Goal: Communication & Community: Share content

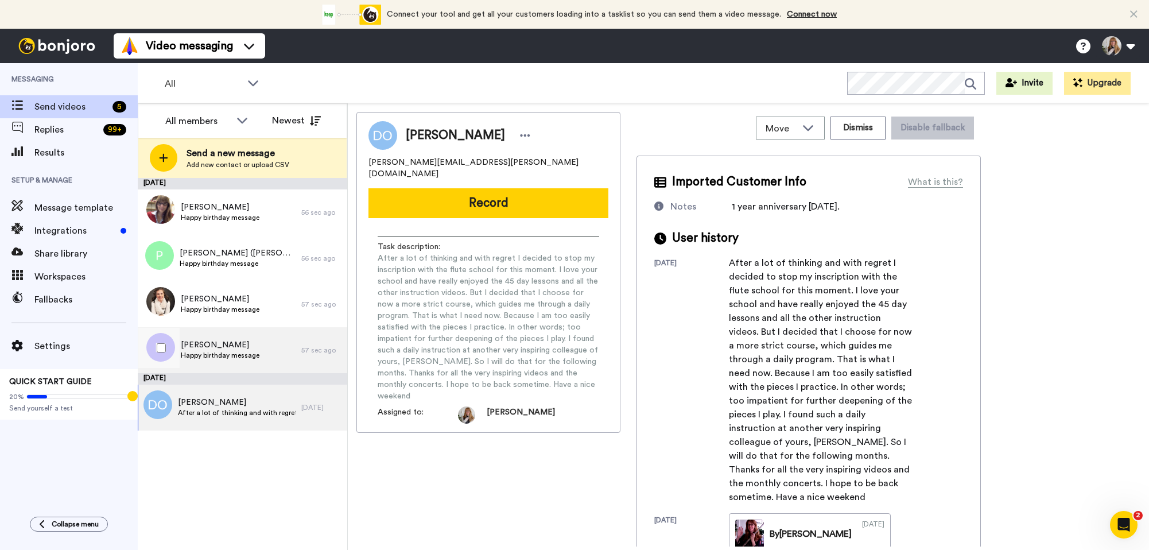
click at [253, 354] on span "Happy birthday message" at bounding box center [220, 355] width 79 height 9
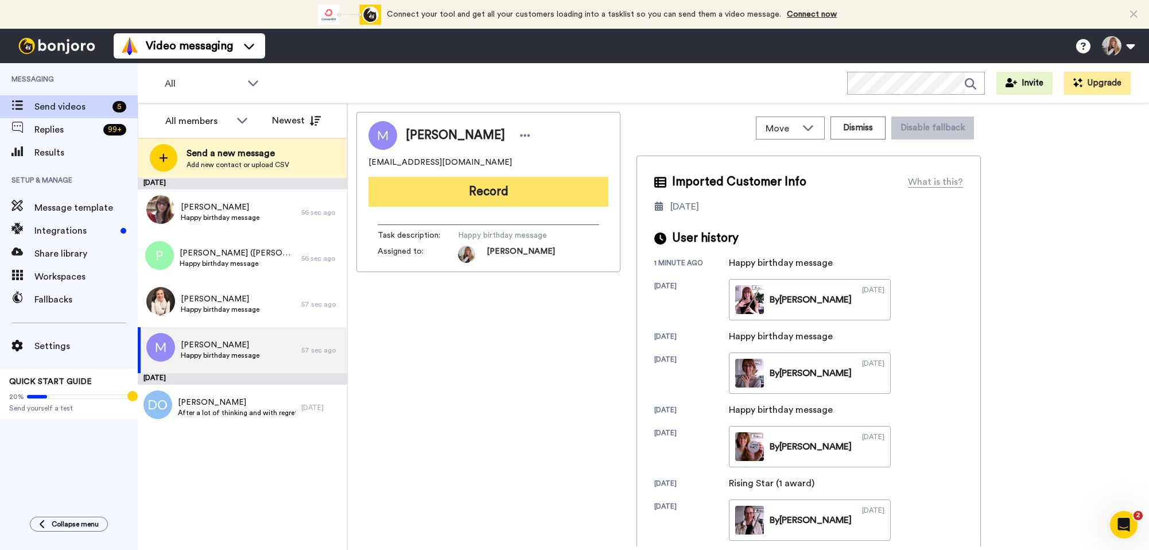
click at [550, 193] on button "Record" at bounding box center [488, 192] width 240 height 30
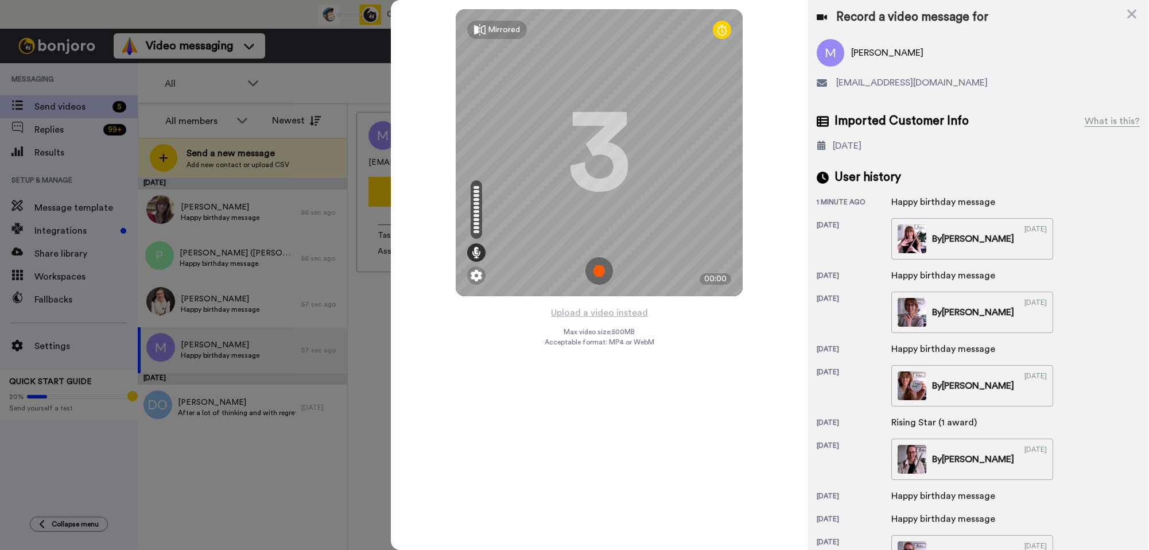
click at [600, 274] on img at bounding box center [599, 271] width 28 height 28
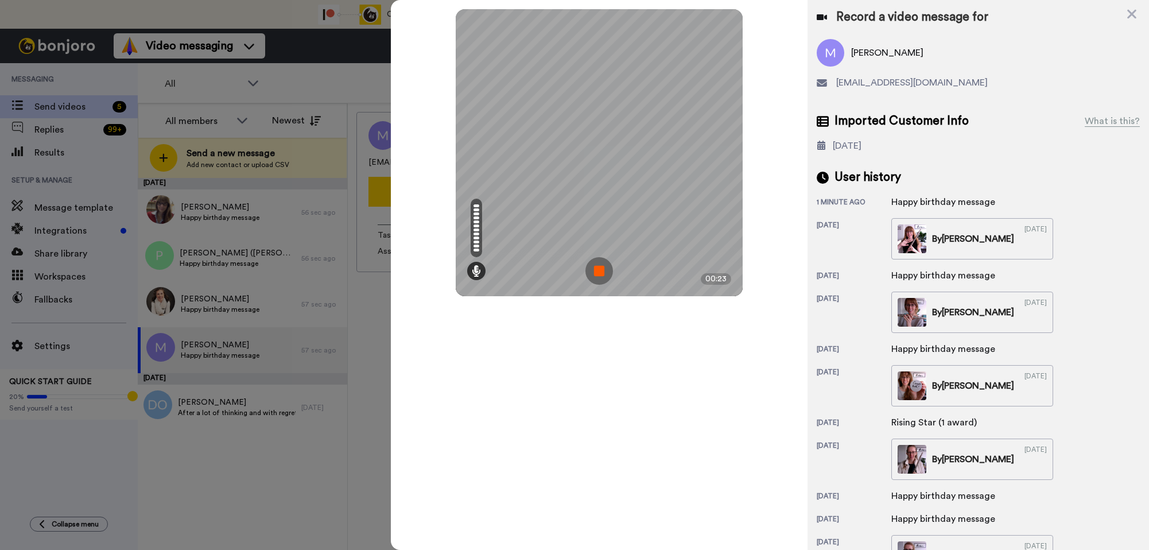
click at [600, 274] on img at bounding box center [599, 271] width 28 height 28
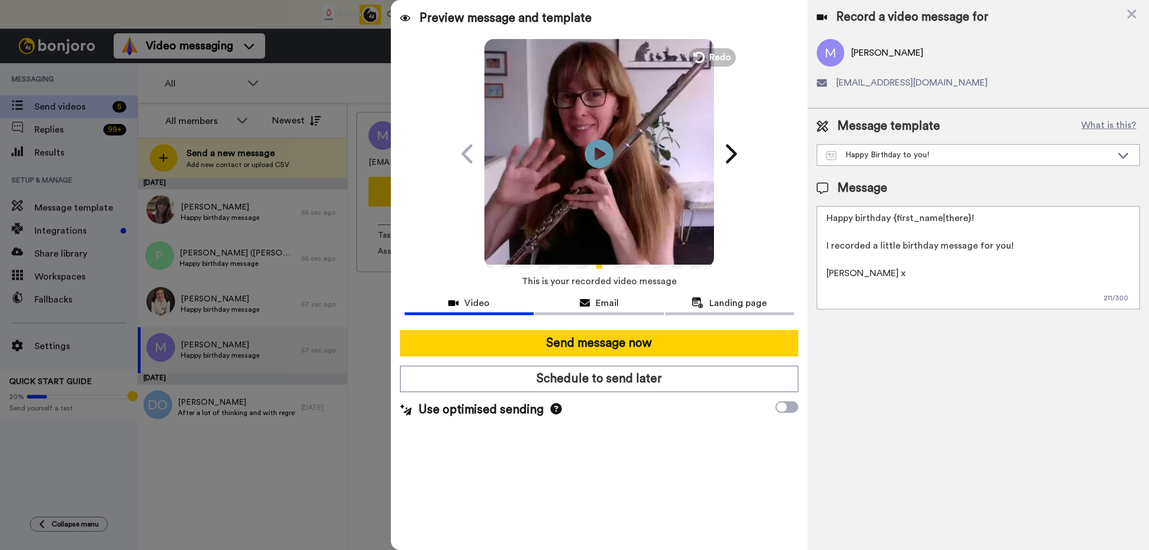
drag, startPoint x: 625, startPoint y: 373, endPoint x: 598, endPoint y: 356, distance: 31.7
click at [624, 373] on button "Schedule to send later" at bounding box center [599, 378] width 399 height 26
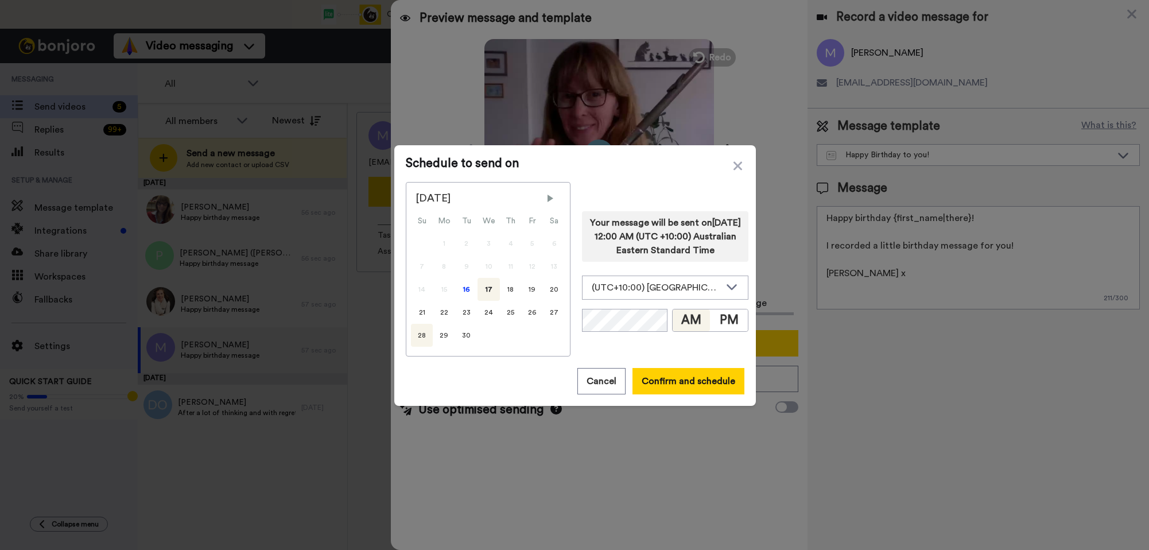
click at [418, 334] on div "28" at bounding box center [422, 335] width 22 height 23
click at [721, 331] on button "PM" at bounding box center [729, 320] width 38 height 22
click at [667, 370] on button "Confirm and schedule" at bounding box center [688, 381] width 112 height 26
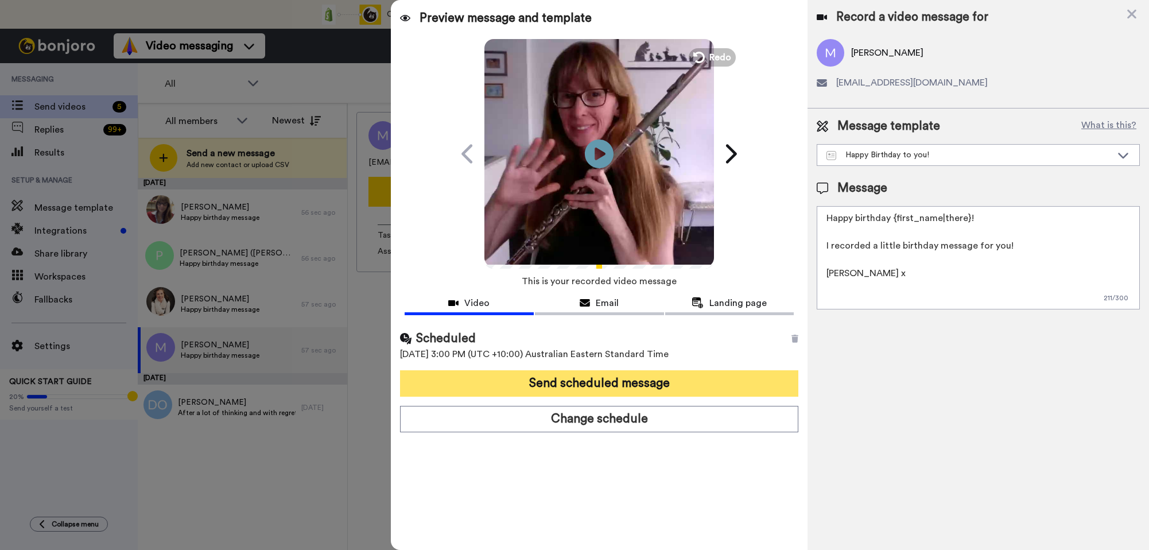
click at [663, 377] on button "Send scheduled message" at bounding box center [599, 383] width 399 height 26
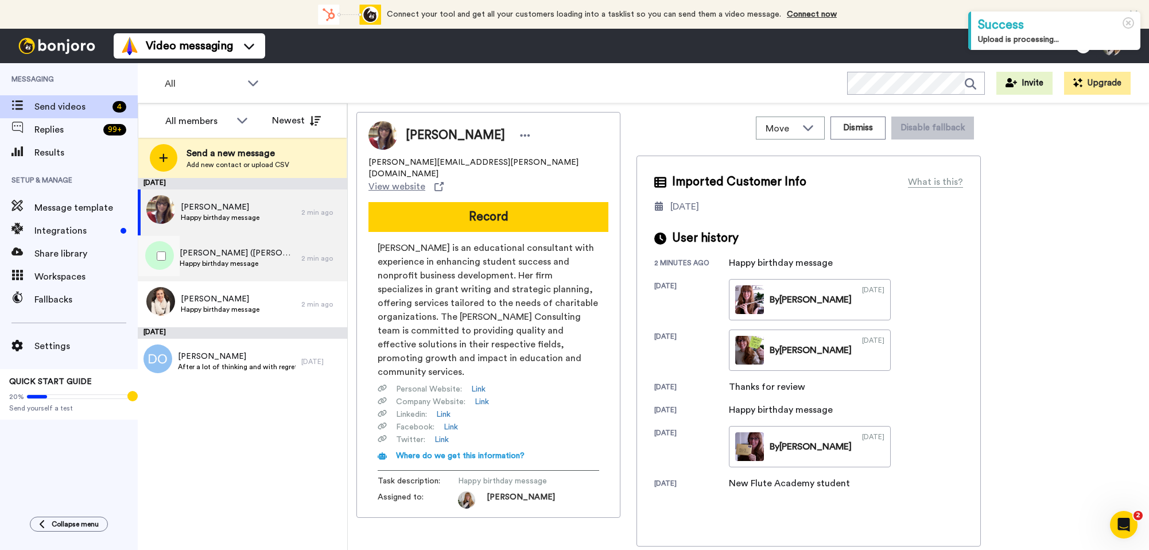
click at [287, 268] on div "Carmela (Mely) Payne Happy birthday message" at bounding box center [220, 258] width 164 height 46
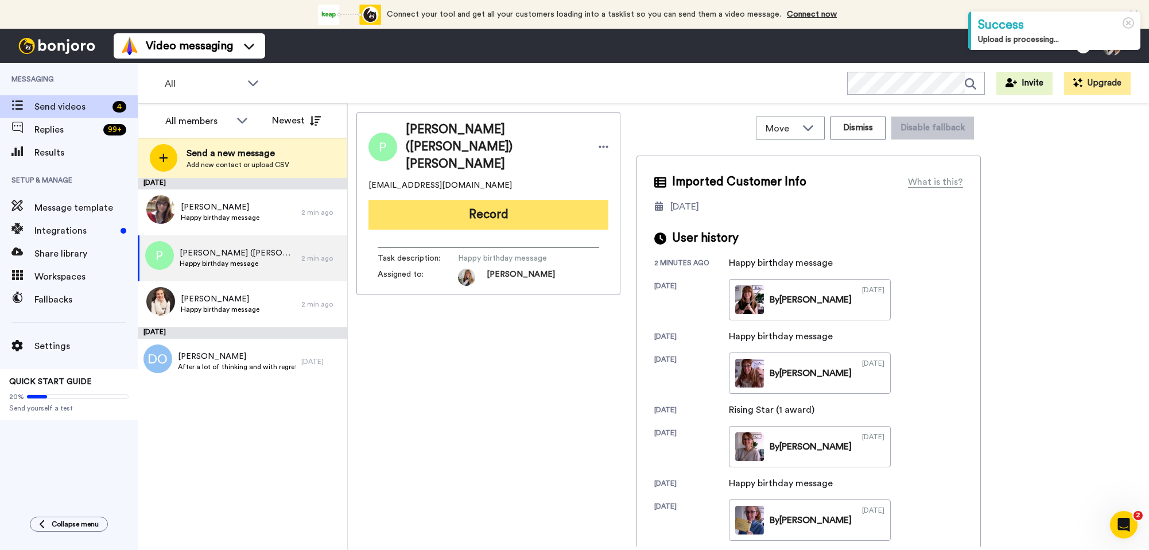
click at [478, 200] on button "Record" at bounding box center [488, 215] width 240 height 30
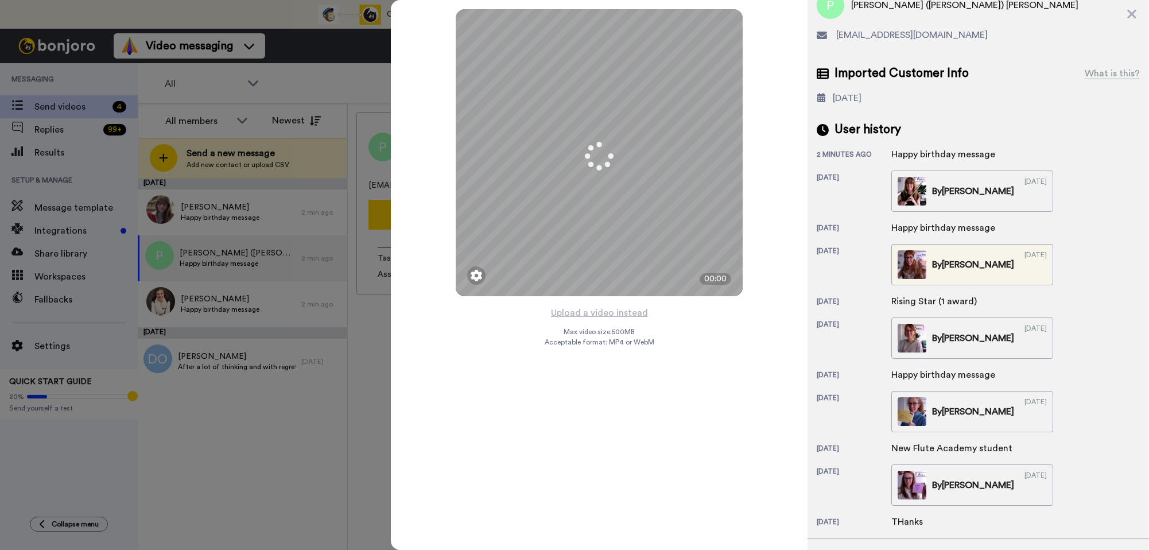
scroll to position [103, 0]
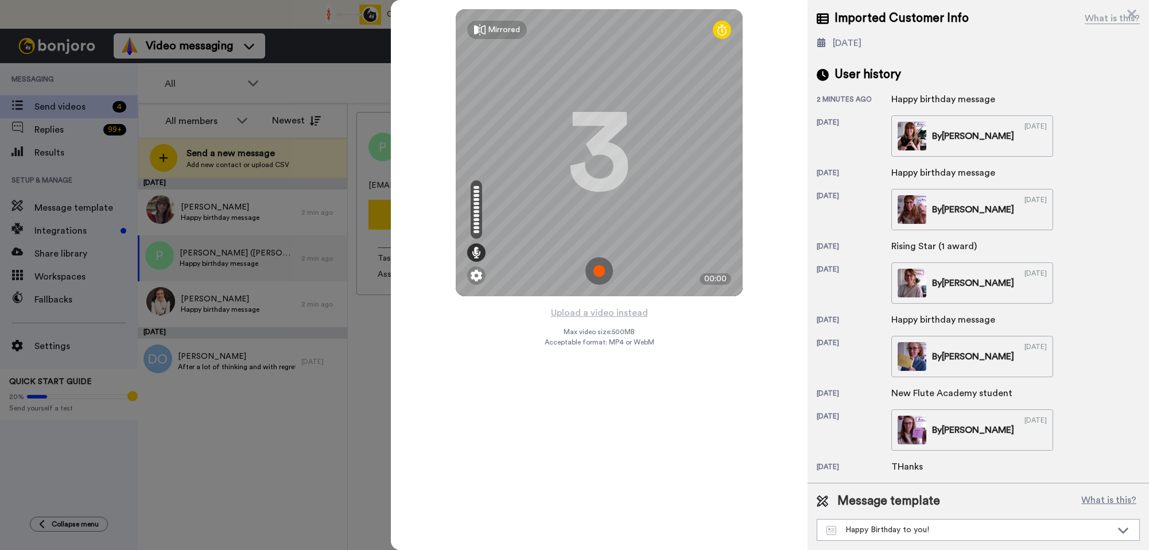
click at [597, 265] on img at bounding box center [599, 271] width 28 height 28
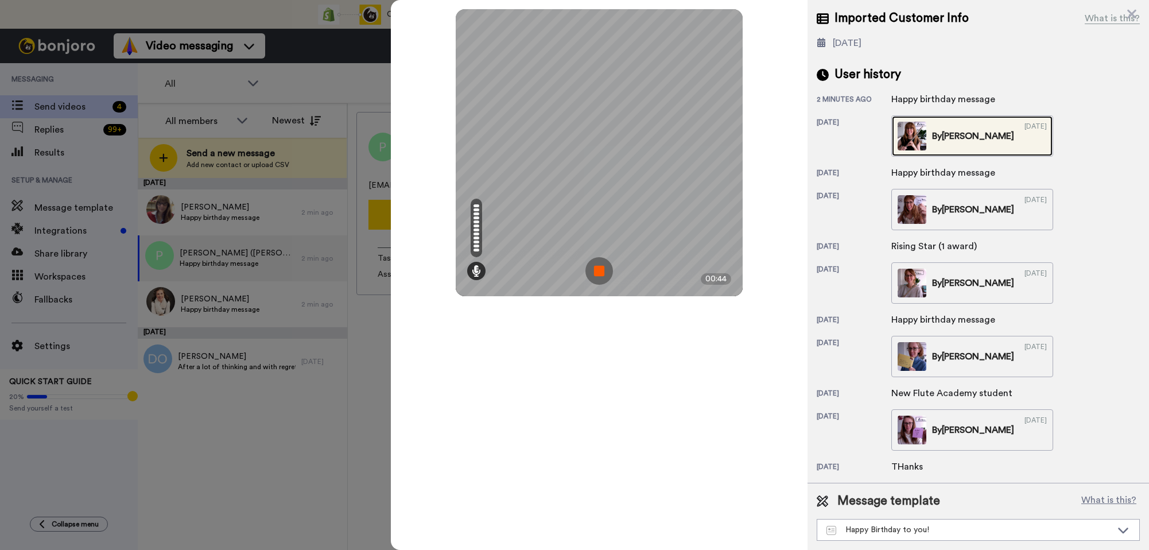
click at [958, 142] on div "By Jane" at bounding box center [973, 136] width 82 height 14
click at [598, 271] on img at bounding box center [599, 271] width 28 height 28
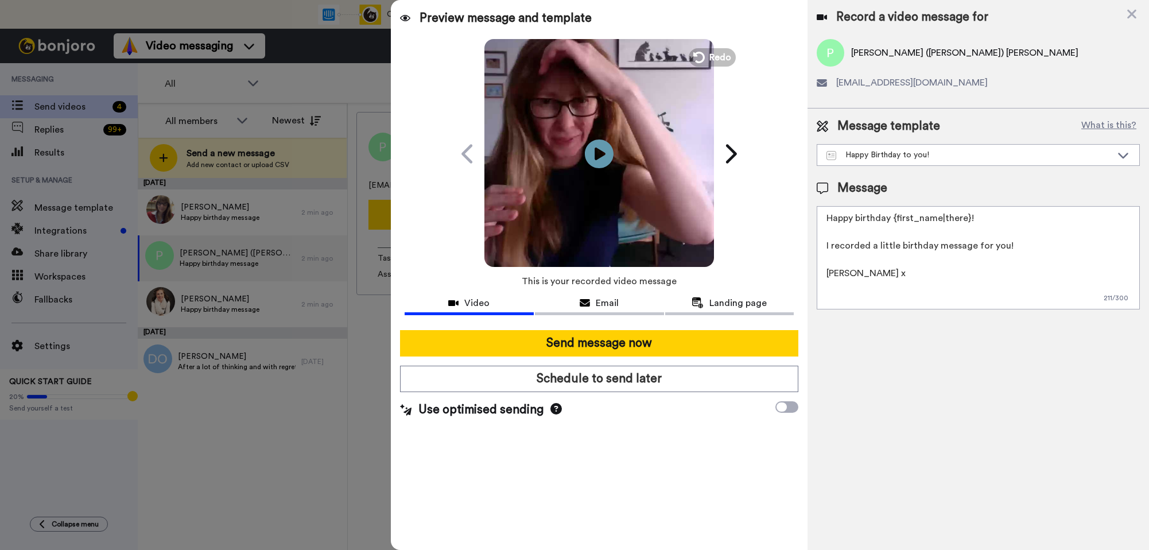
scroll to position [0, 0]
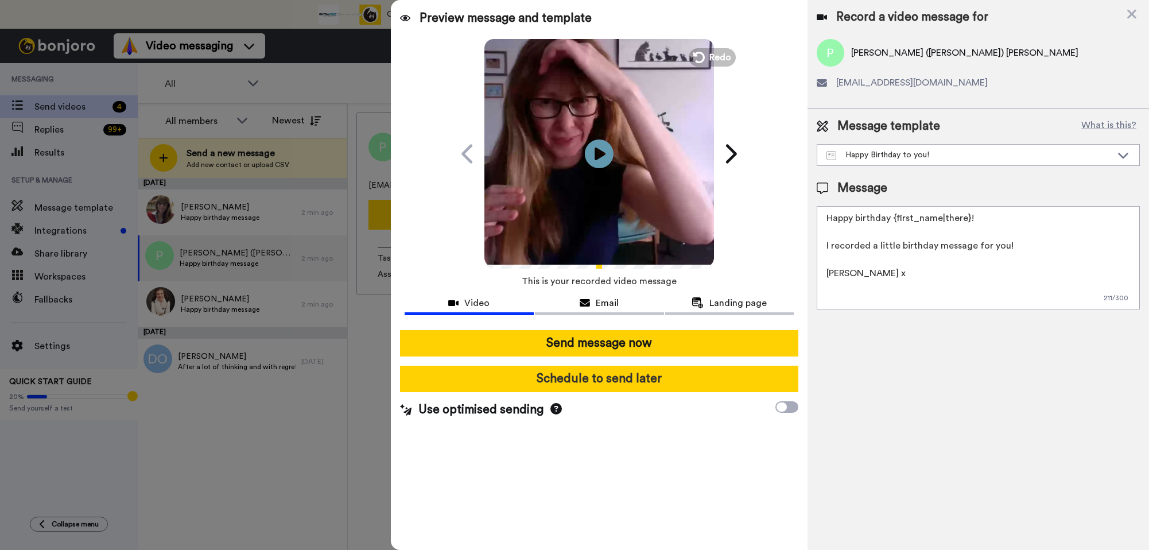
click at [631, 374] on button "Schedule to send later" at bounding box center [599, 378] width 399 height 26
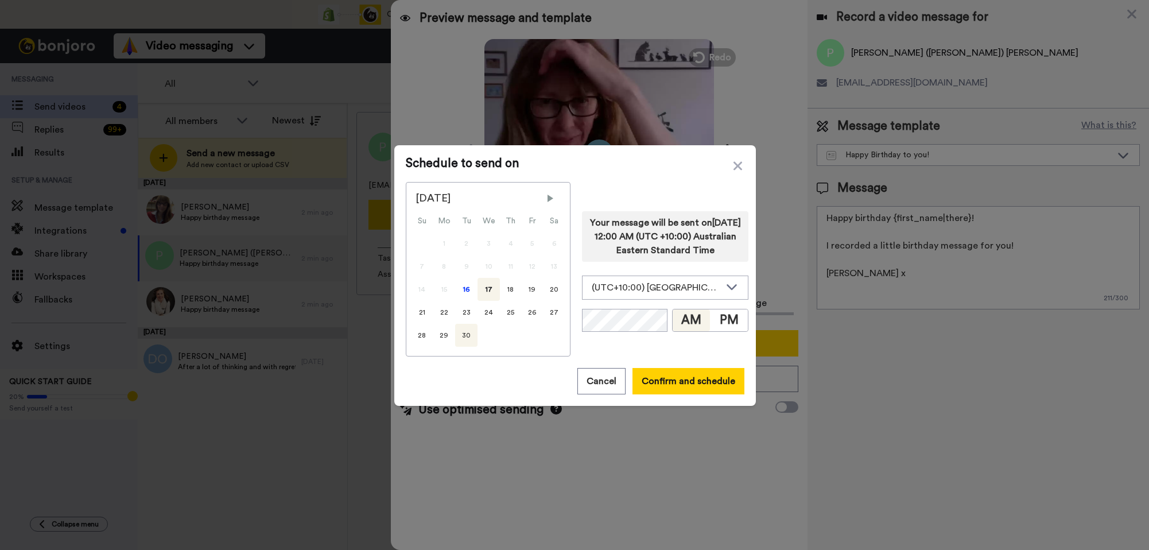
click at [459, 336] on div "30" at bounding box center [466, 335] width 22 height 23
click at [675, 380] on button "Confirm and schedule" at bounding box center [688, 381] width 112 height 26
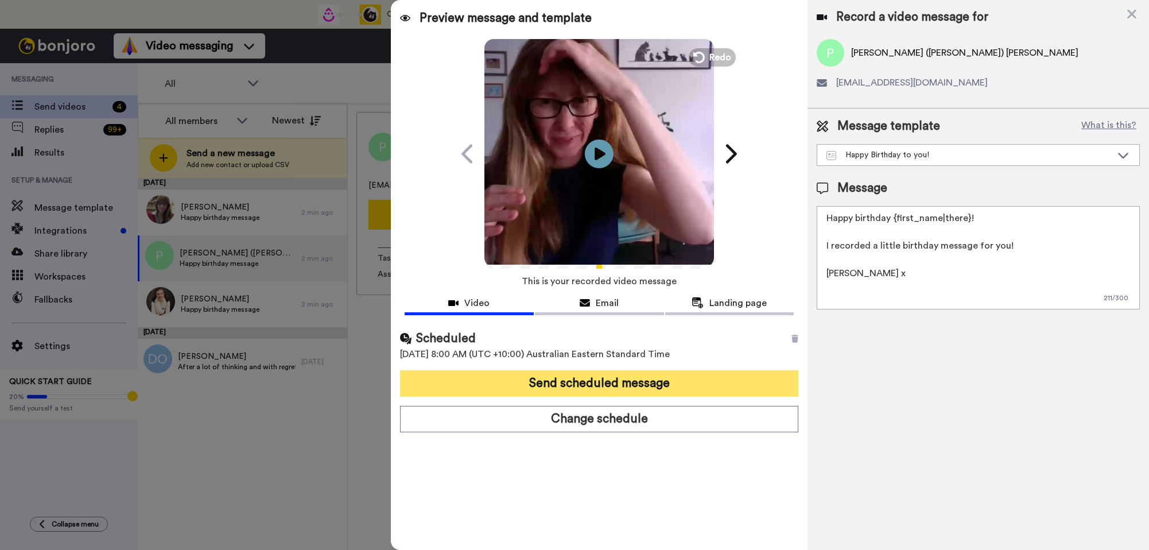
click at [641, 383] on button "Send scheduled message" at bounding box center [599, 383] width 399 height 26
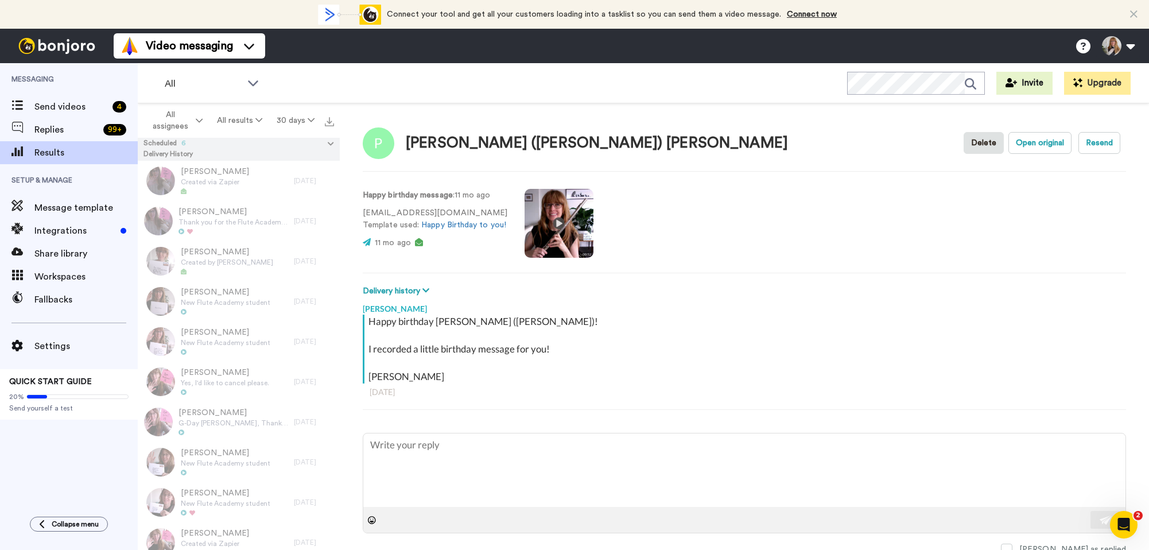
type textarea "x"
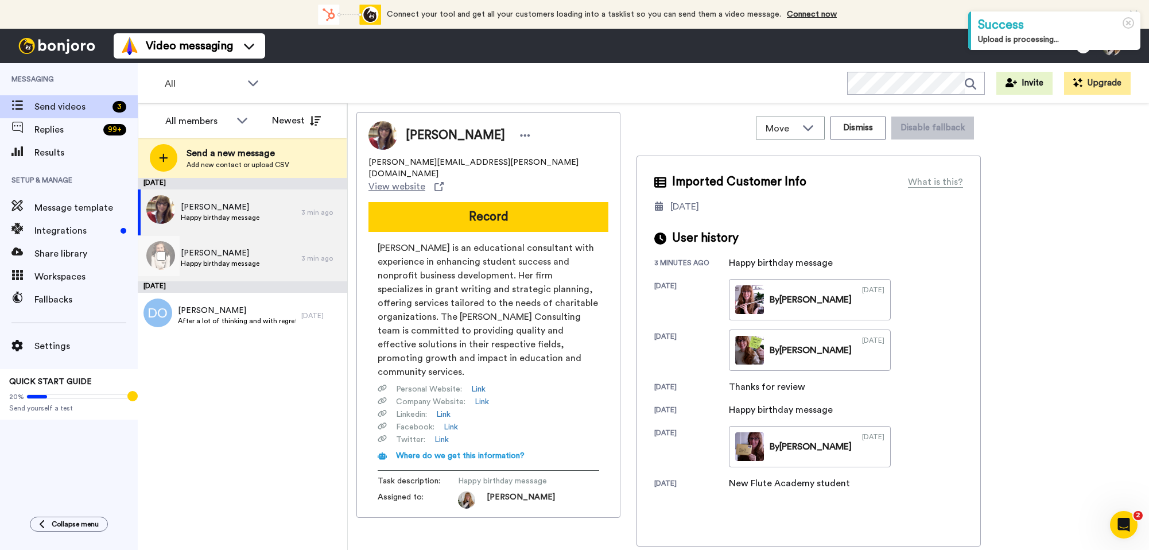
click at [278, 255] on div "Cathryn Hudson Happy birthday message" at bounding box center [220, 258] width 164 height 46
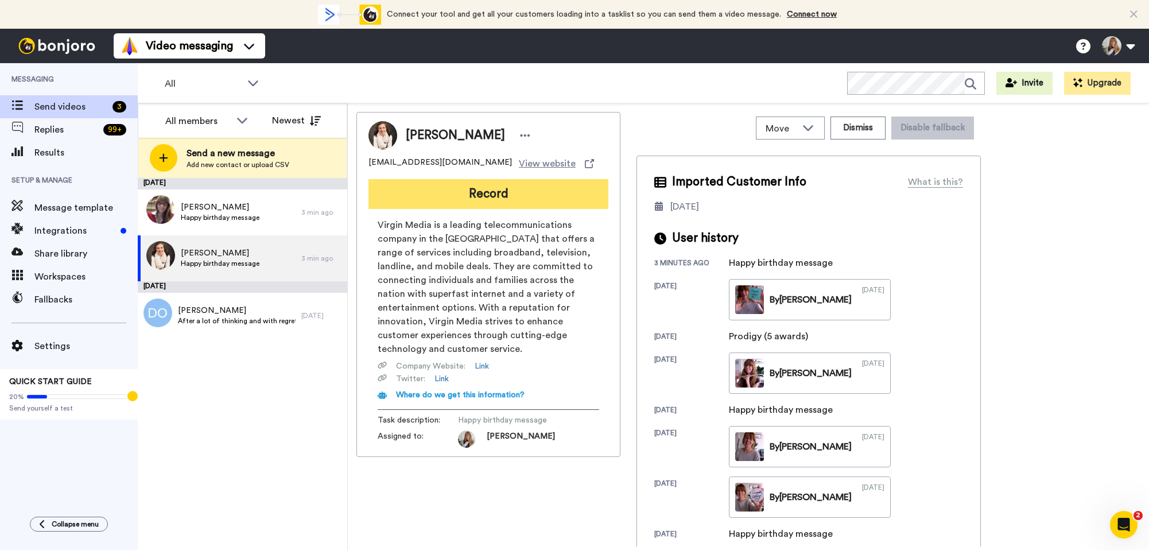
click at [496, 197] on button "Record" at bounding box center [488, 194] width 240 height 30
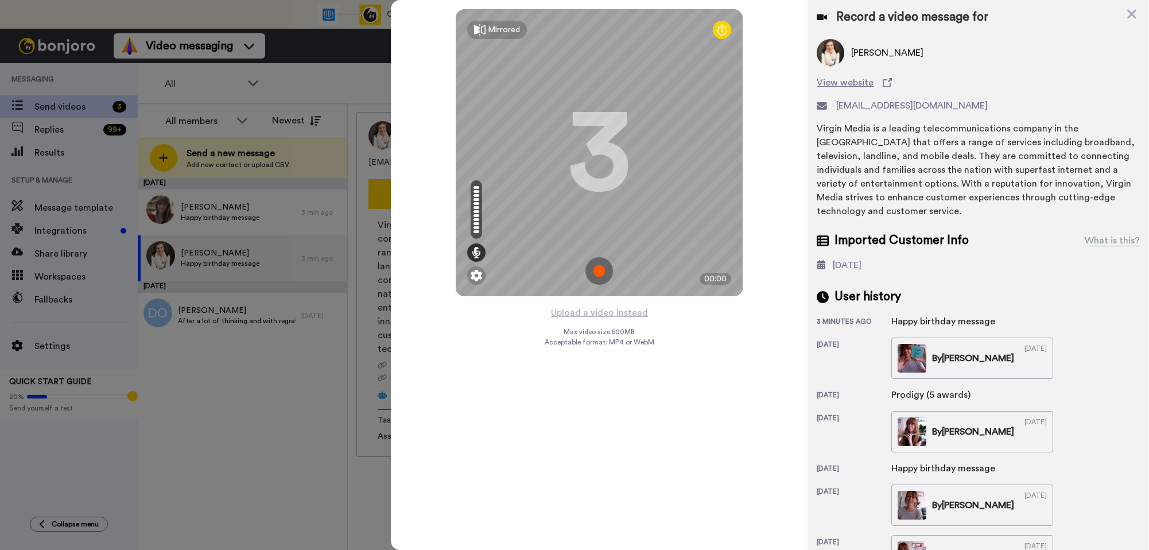
click at [597, 271] on img at bounding box center [599, 271] width 28 height 28
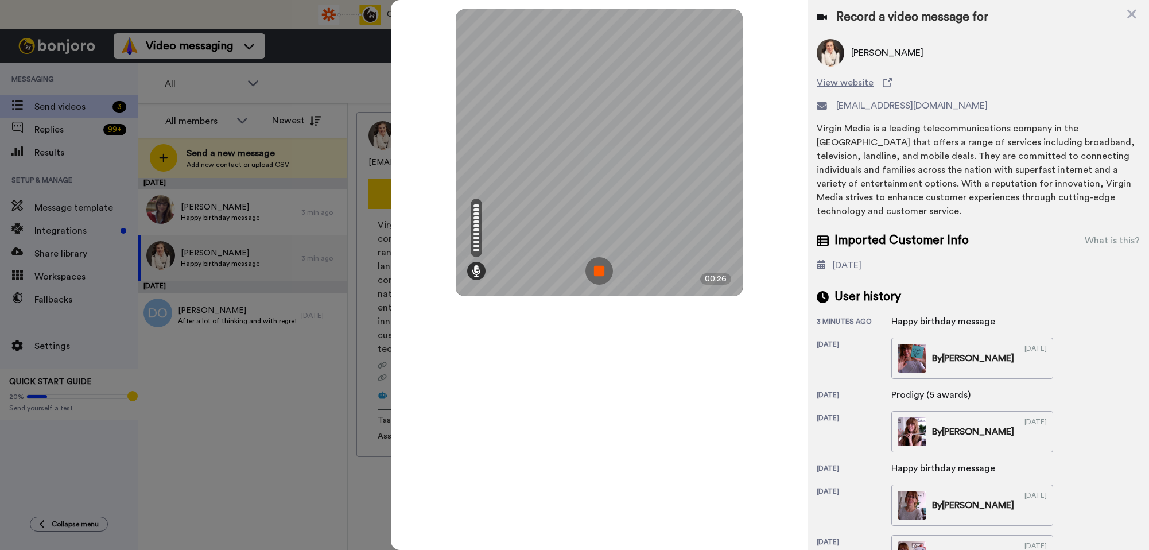
click at [598, 273] on img at bounding box center [599, 271] width 28 height 28
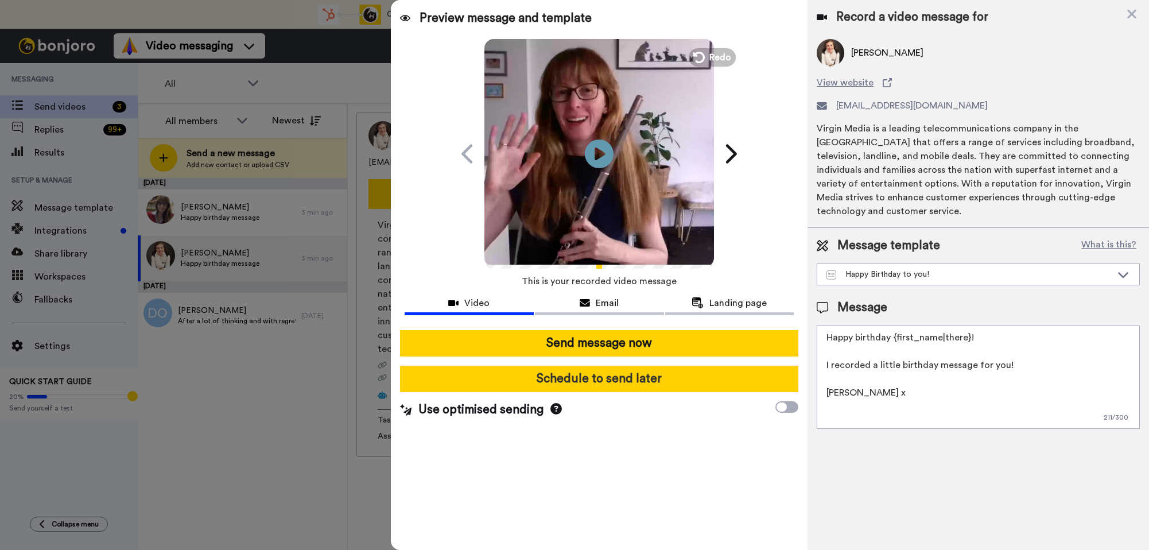
click at [612, 383] on button "Schedule to send later" at bounding box center [599, 378] width 399 height 26
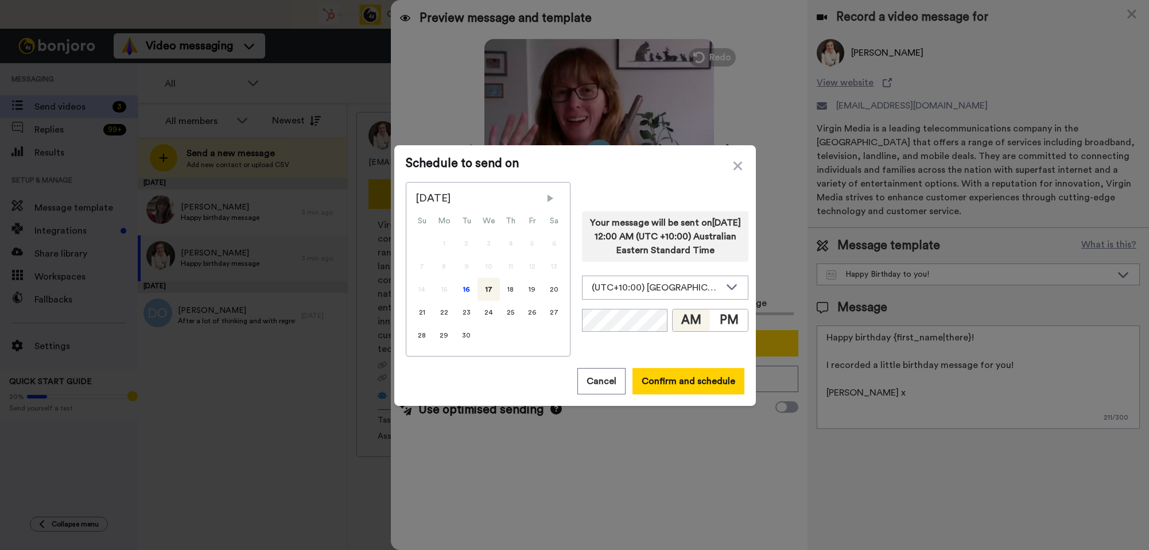
click at [544, 198] on span "Next Month" at bounding box center [549, 198] width 11 height 11
click at [534, 244] on div "3" at bounding box center [533, 243] width 22 height 23
click at [727, 331] on button "PM" at bounding box center [729, 320] width 38 height 22
click at [667, 386] on button "Confirm and schedule" at bounding box center [688, 381] width 112 height 26
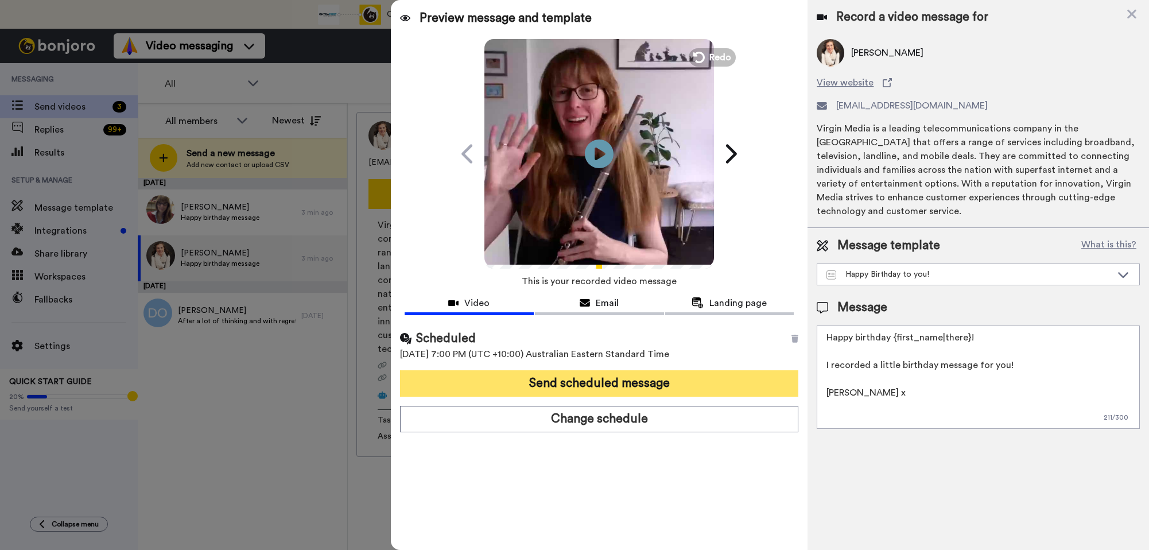
click at [662, 388] on button "Send scheduled message" at bounding box center [599, 383] width 399 height 26
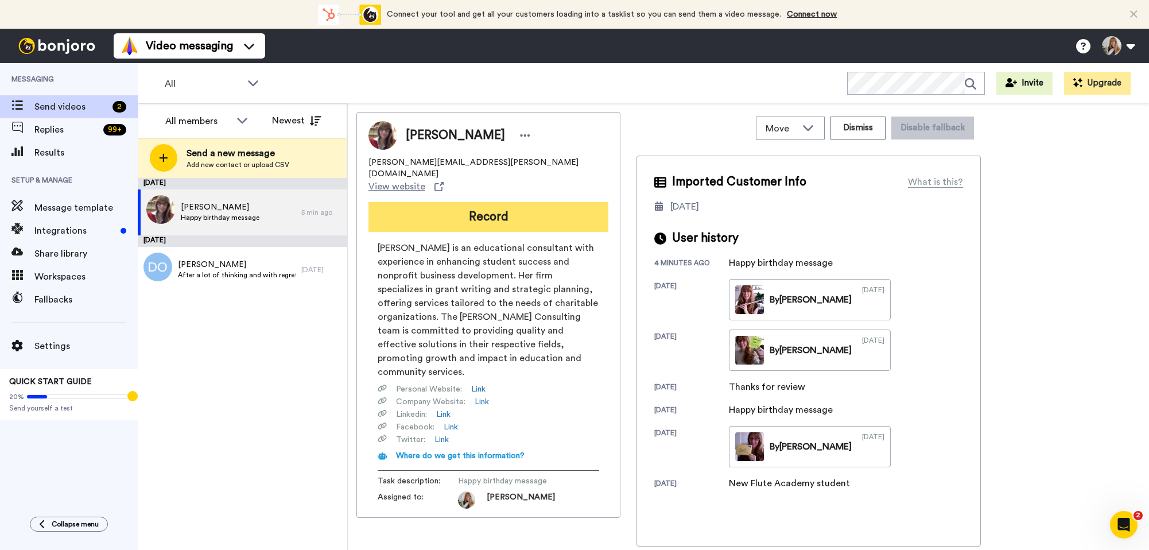
click at [466, 202] on button "Record" at bounding box center [488, 217] width 240 height 30
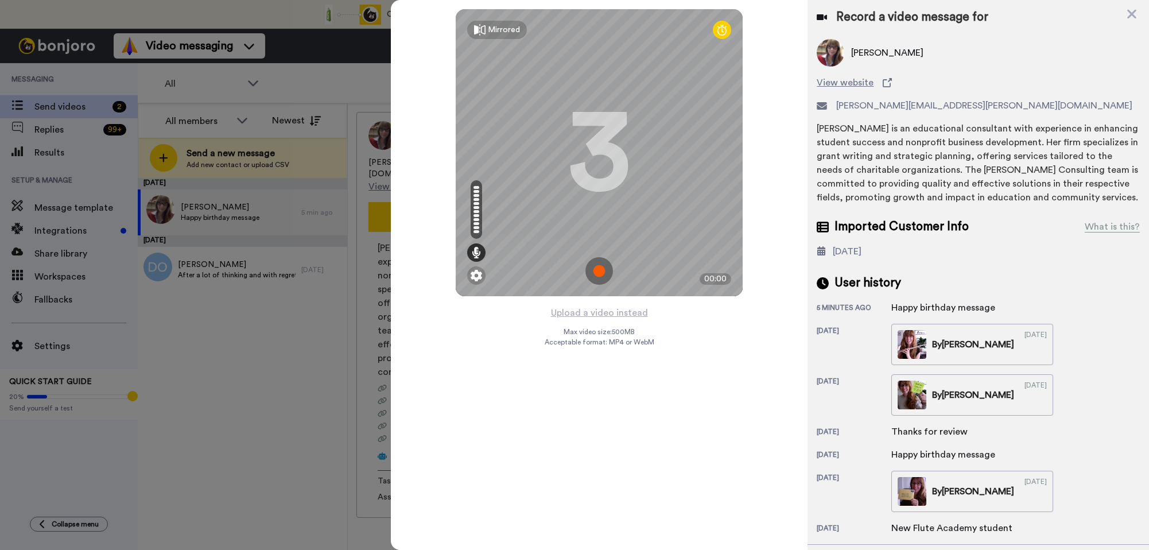
click at [596, 273] on img at bounding box center [599, 271] width 28 height 28
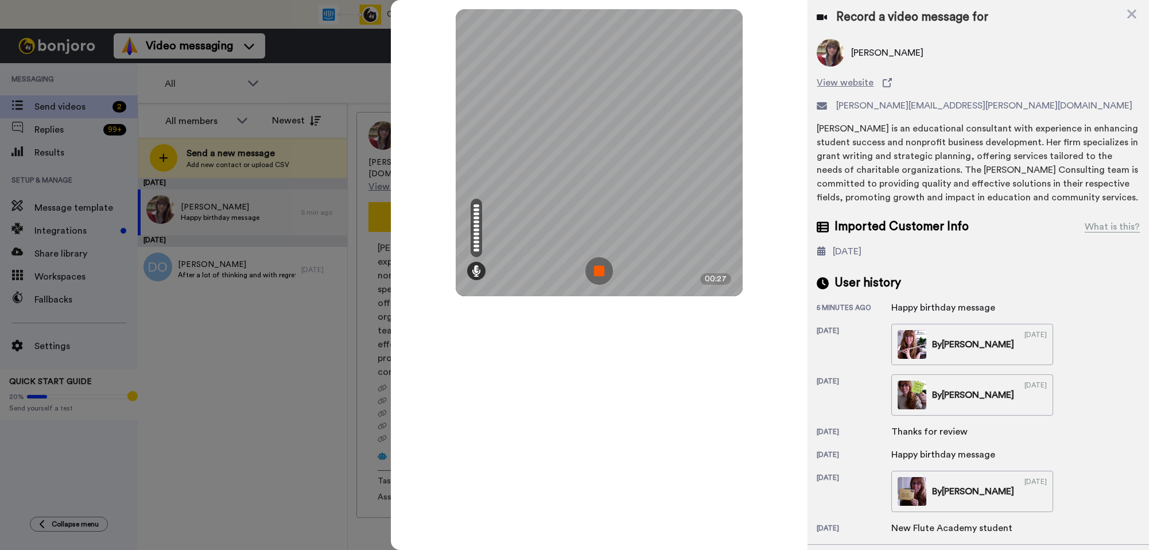
click at [595, 270] on img at bounding box center [599, 271] width 28 height 28
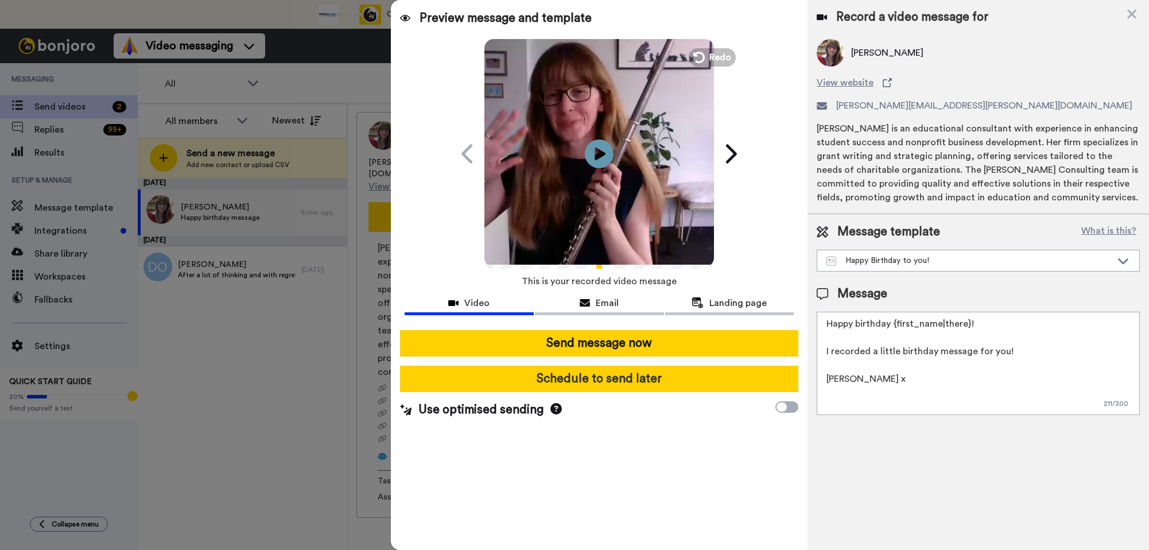
click at [656, 377] on button "Schedule to send later" at bounding box center [599, 378] width 399 height 26
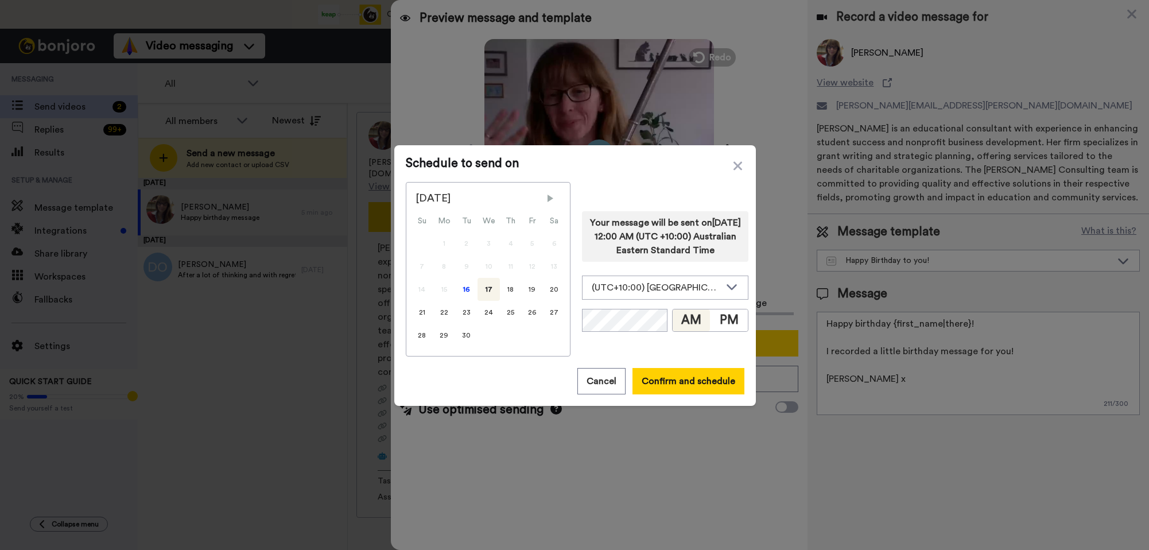
click at [547, 196] on span "Next Month" at bounding box center [549, 198] width 11 height 11
click at [426, 266] on div "5" at bounding box center [422, 266] width 22 height 23
click at [722, 323] on button "PM" at bounding box center [729, 320] width 38 height 22
click at [679, 322] on button "AM" at bounding box center [691, 320] width 38 height 22
click at [673, 382] on button "Confirm and schedule" at bounding box center [688, 381] width 112 height 26
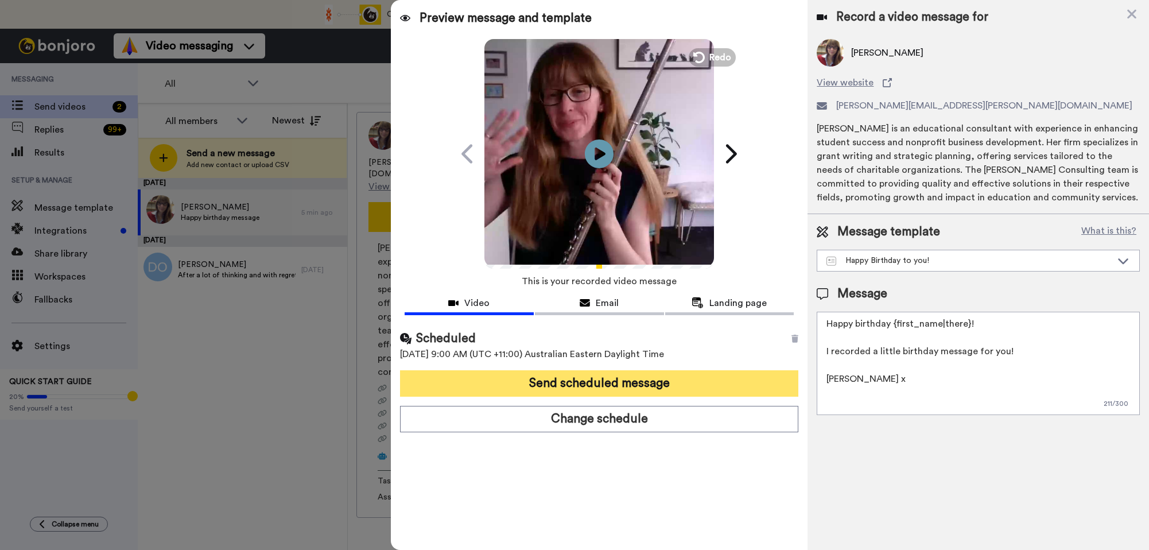
click at [673, 382] on button "Send scheduled message" at bounding box center [599, 383] width 399 height 26
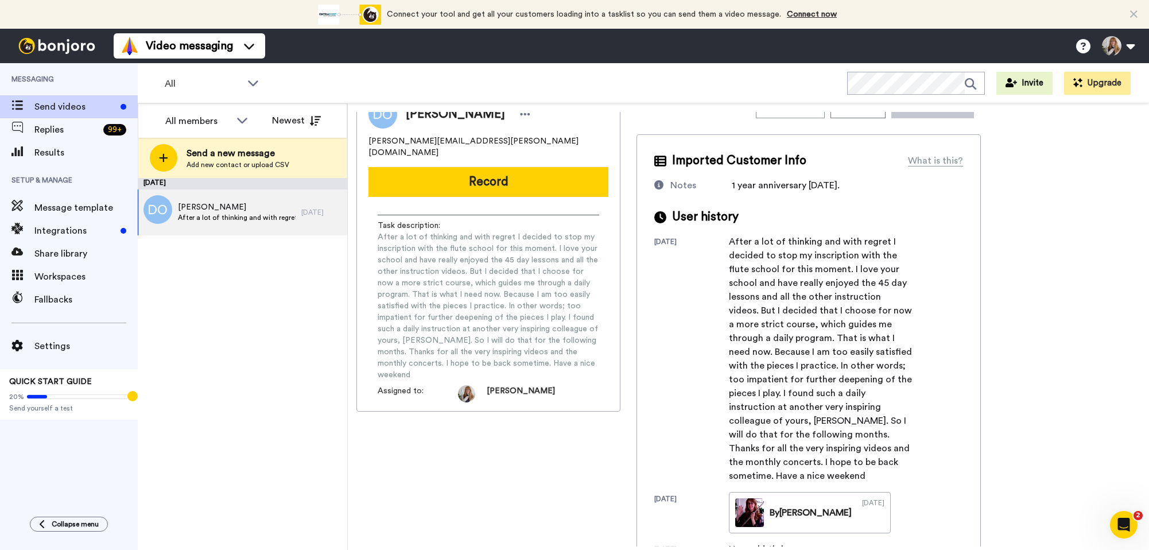
scroll to position [20, 0]
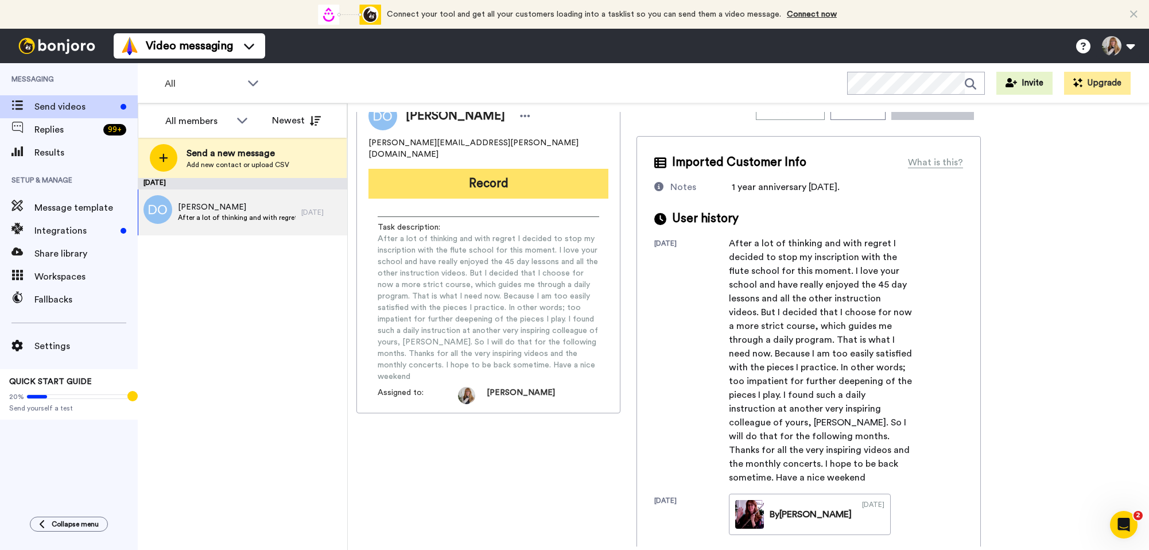
click at [488, 176] on button "Record" at bounding box center [488, 184] width 240 height 30
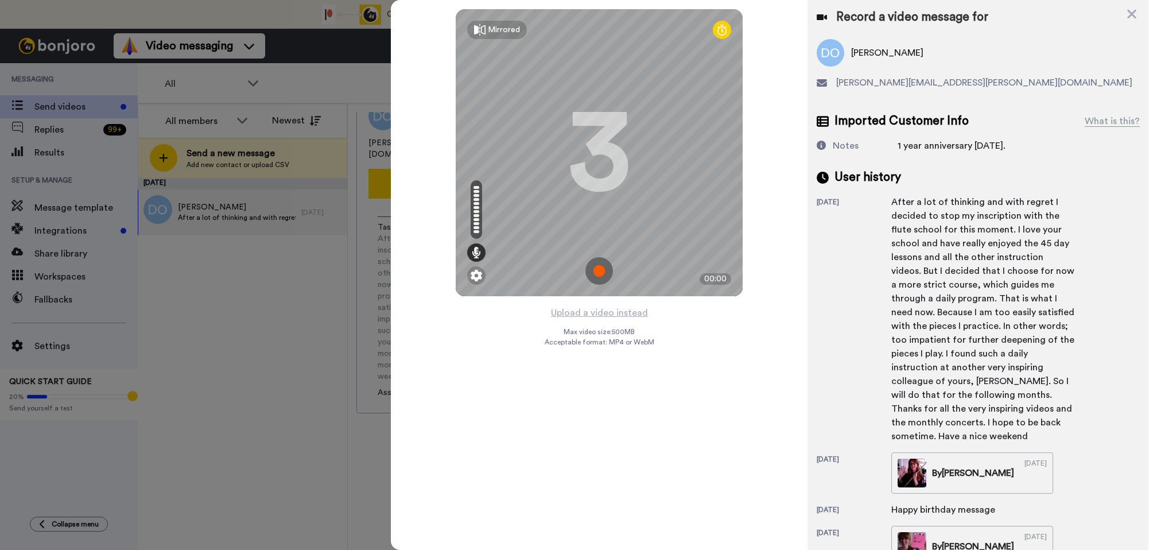
click at [600, 276] on img at bounding box center [599, 271] width 28 height 28
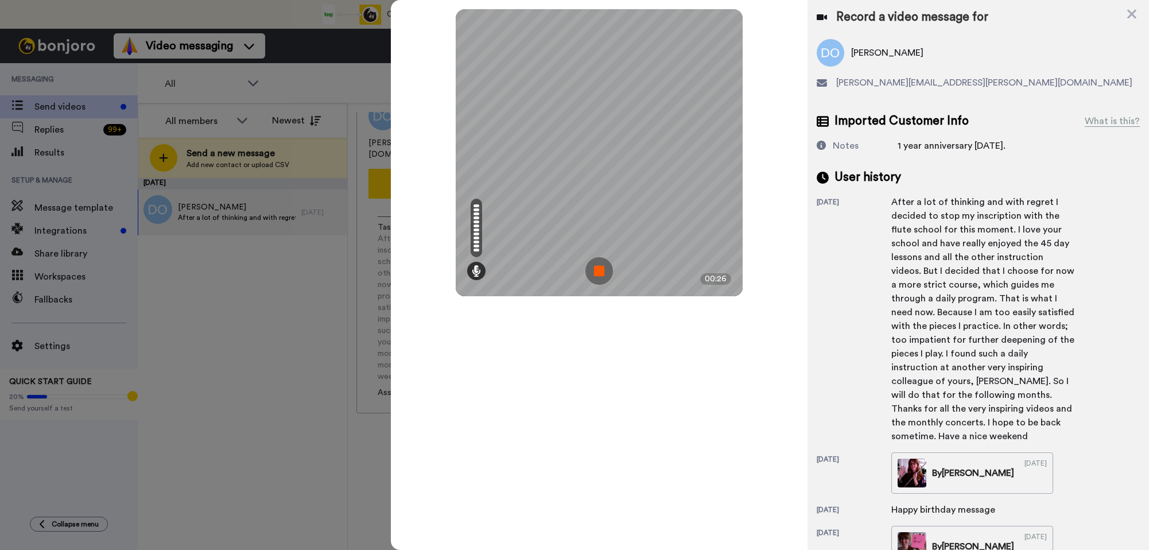
click at [597, 277] on img at bounding box center [599, 271] width 28 height 28
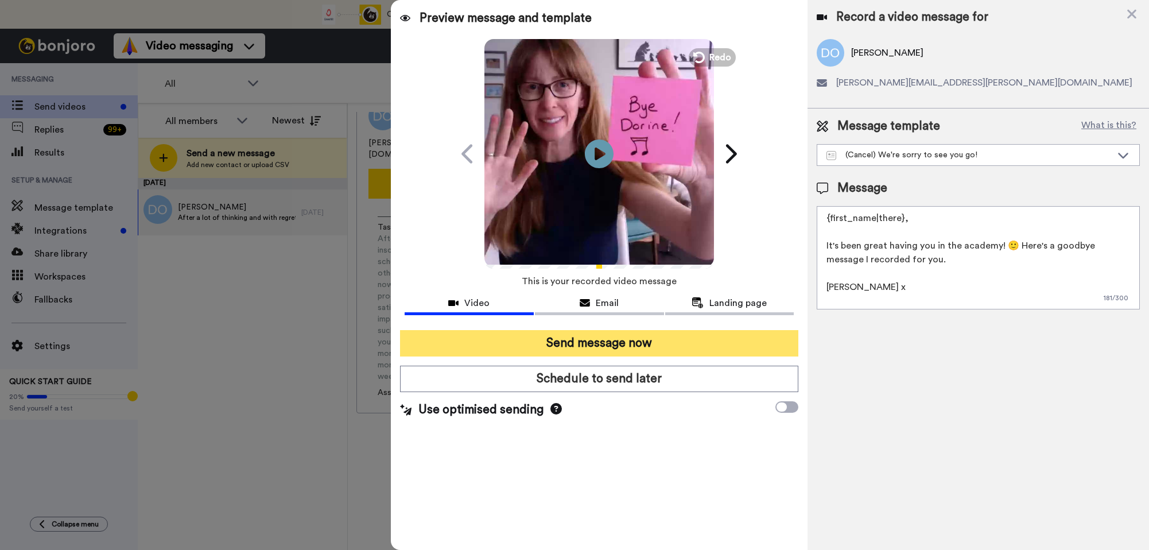
click at [601, 338] on button "Send message now" at bounding box center [599, 343] width 399 height 26
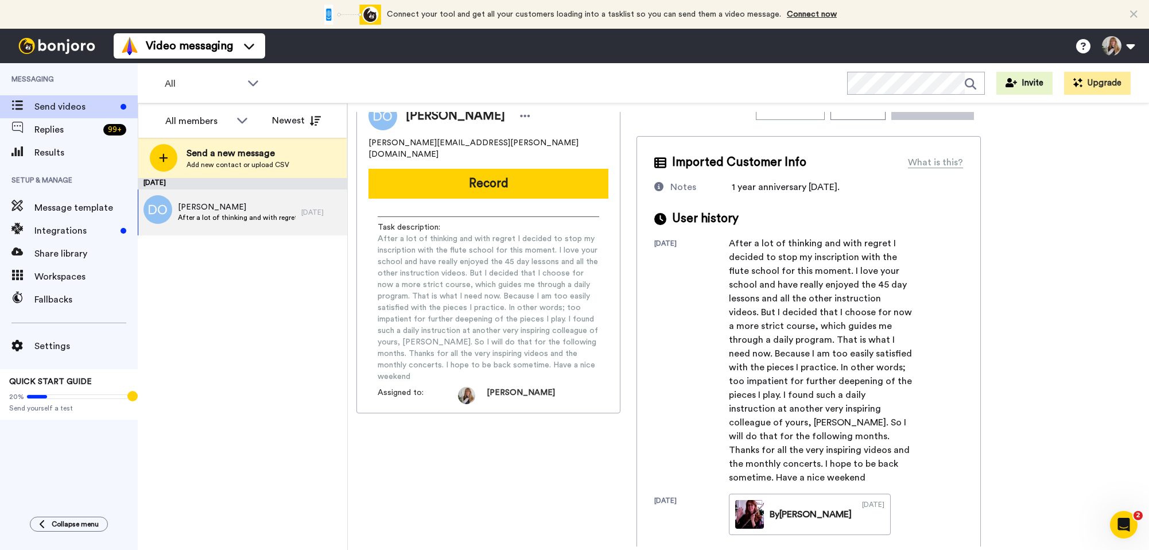
scroll to position [0, 0]
